Goal: Task Accomplishment & Management: Manage account settings

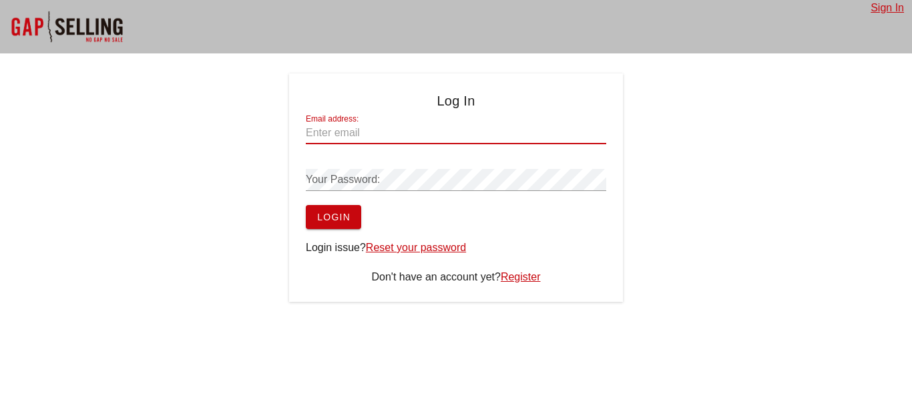
type input "[EMAIL_ADDRESS][DOMAIN_NAME]"
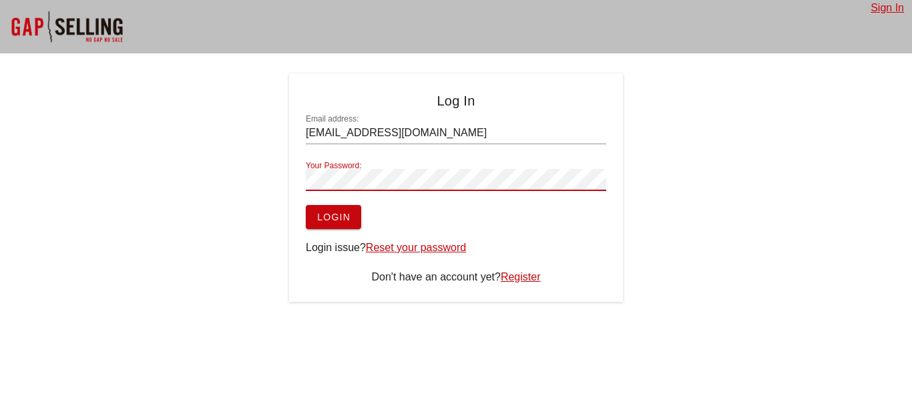
click at [306, 205] on button "Login" at bounding box center [333, 217] width 55 height 24
click at [332, 226] on button "Login" at bounding box center [333, 217] width 55 height 24
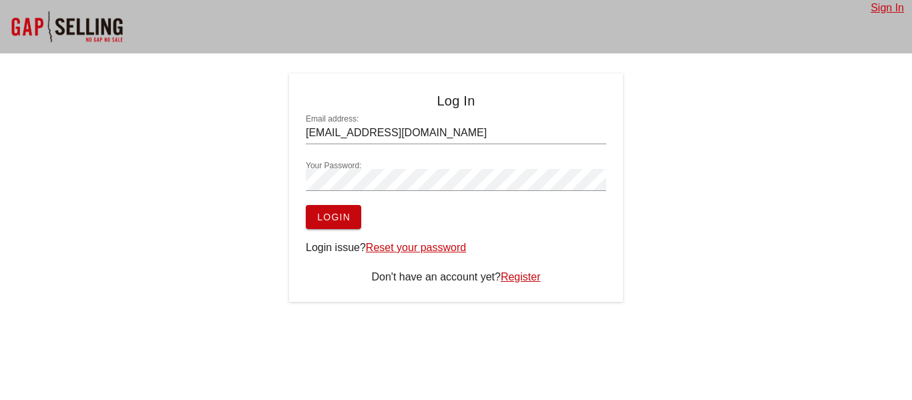
click at [355, 216] on button "Login" at bounding box center [333, 217] width 55 height 24
click at [903, 11] on link "Sign In" at bounding box center [887, 7] width 33 height 11
